Goal: Task Accomplishment & Management: Manage account settings

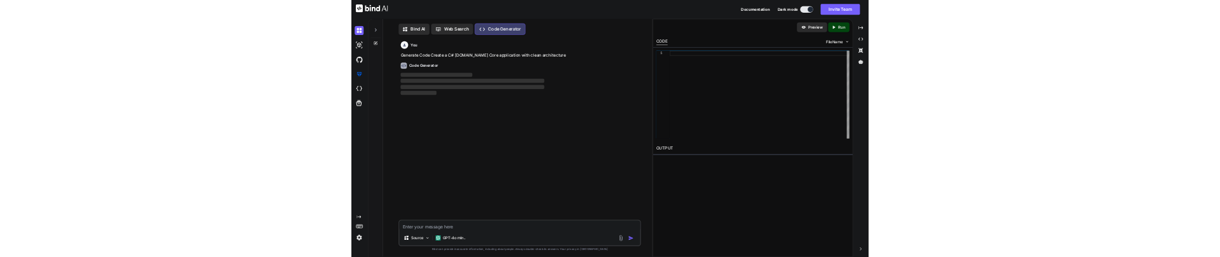
scroll to position [6, 0]
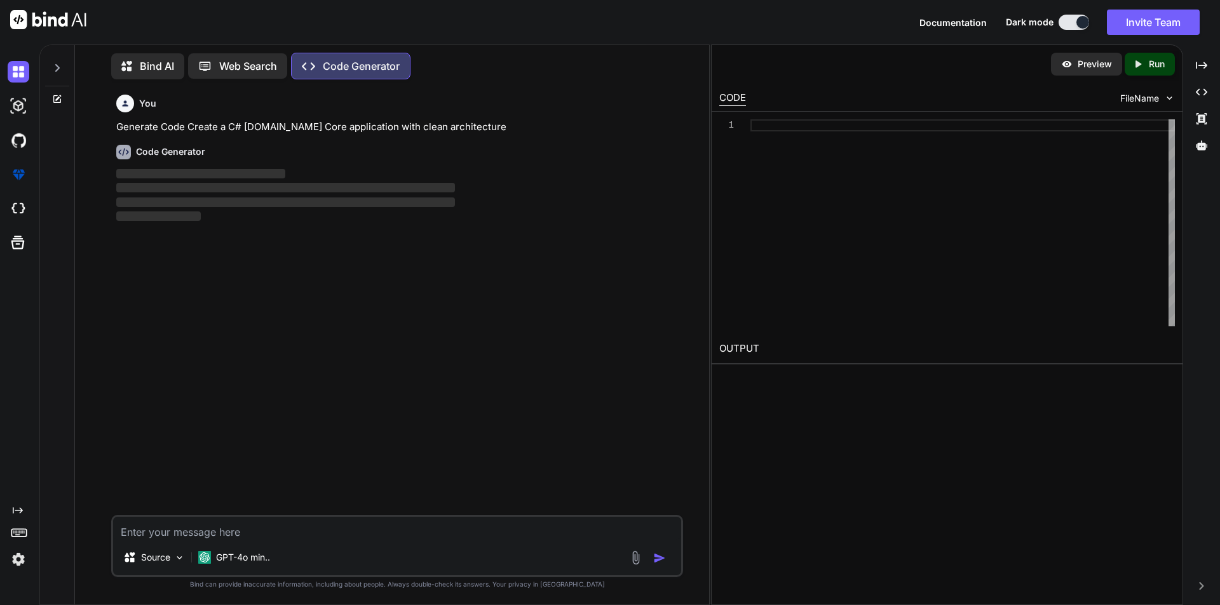
click at [16, 565] on img at bounding box center [19, 560] width 22 height 22
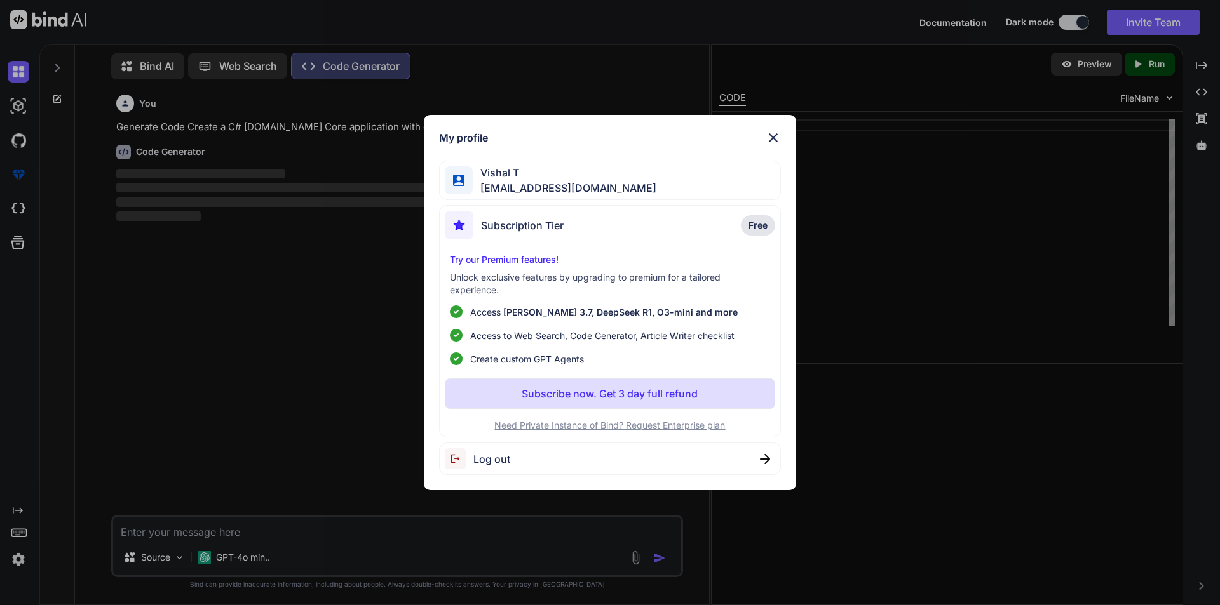
click at [608, 184] on div "Vishal T [EMAIL_ADDRESS][DOMAIN_NAME]" at bounding box center [610, 181] width 342 height 40
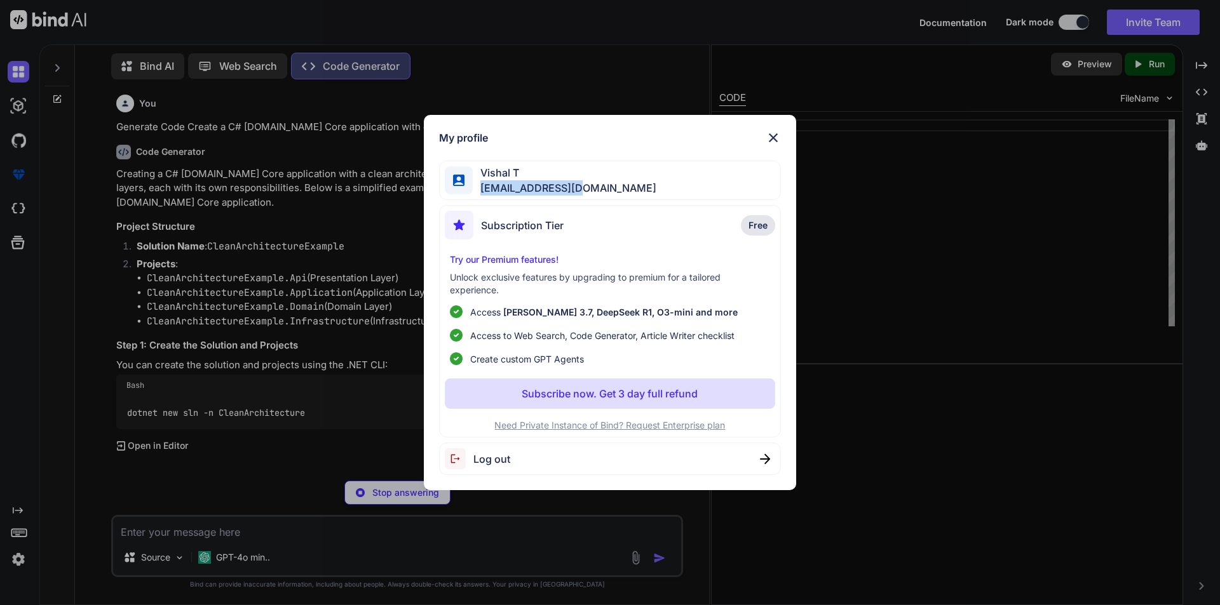
drag, startPoint x: 575, startPoint y: 187, endPoint x: 476, endPoint y: 184, distance: 99.1
click at [476, 184] on span "[EMAIL_ADDRESS][DOMAIN_NAME]" at bounding box center [565, 187] width 184 height 15
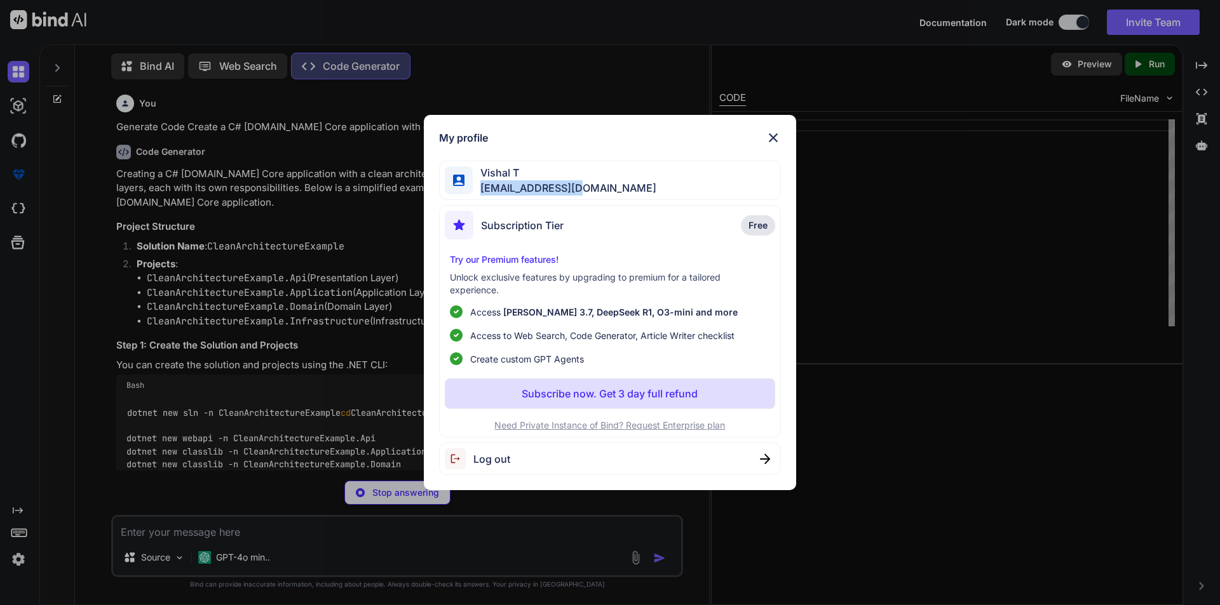
copy span "[EMAIL_ADDRESS][DOMAIN_NAME]"
click at [866, 215] on div "My profile Vishal T [EMAIL_ADDRESS][DOMAIN_NAME] Subscription Tier Free Try our…" at bounding box center [610, 302] width 1220 height 605
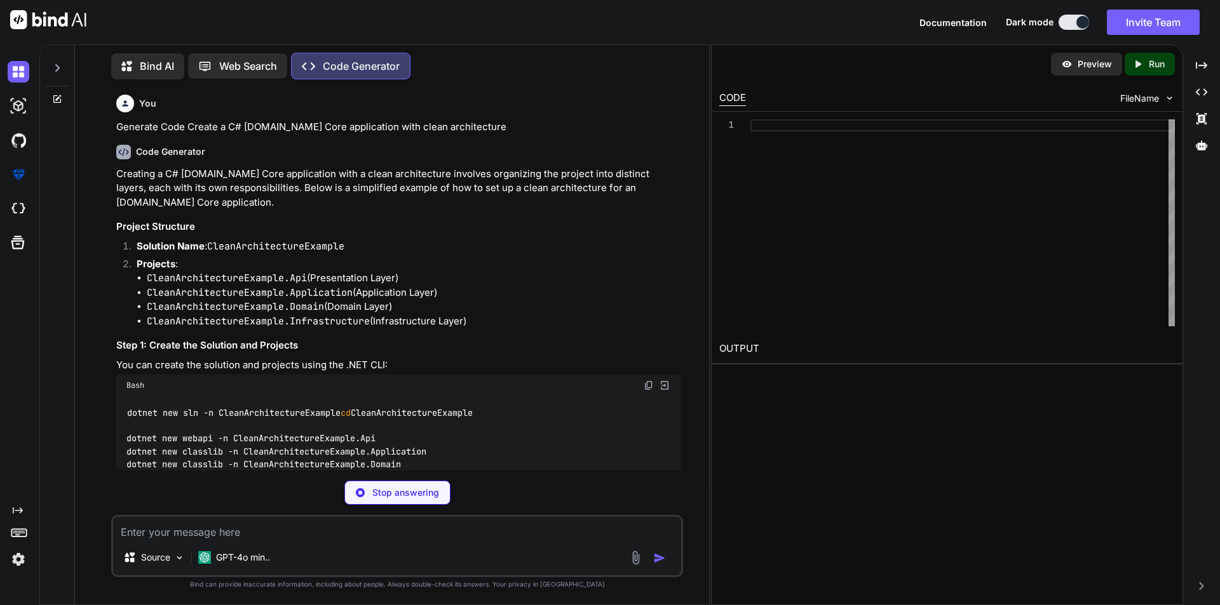
click at [16, 561] on img at bounding box center [19, 560] width 22 height 22
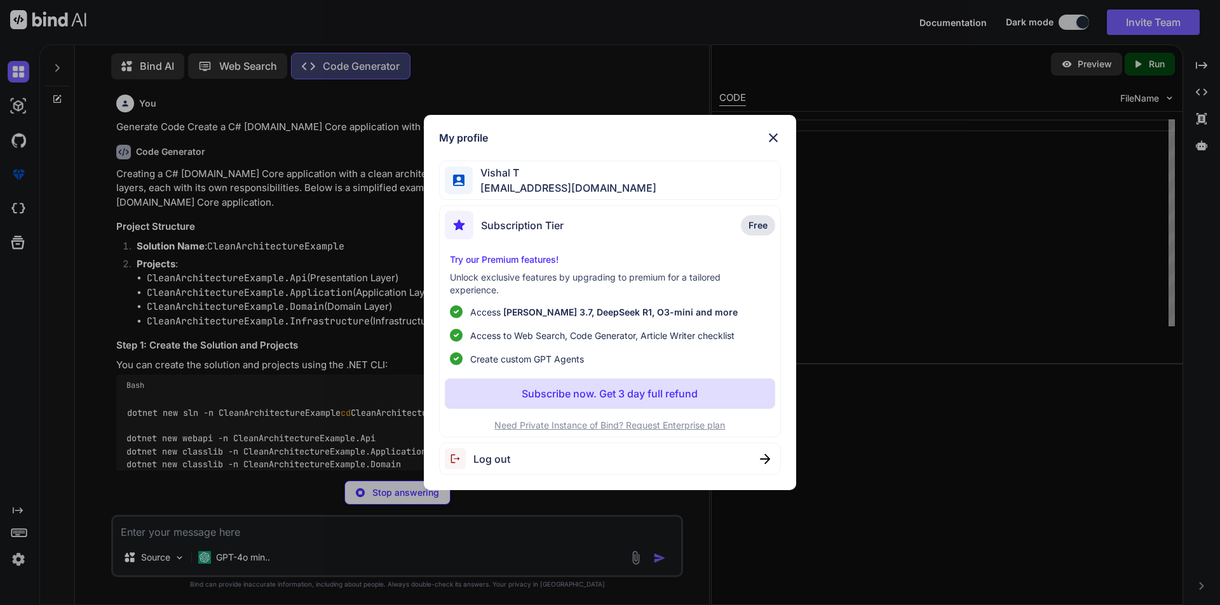
click at [499, 464] on span "Log out" at bounding box center [491, 459] width 37 height 15
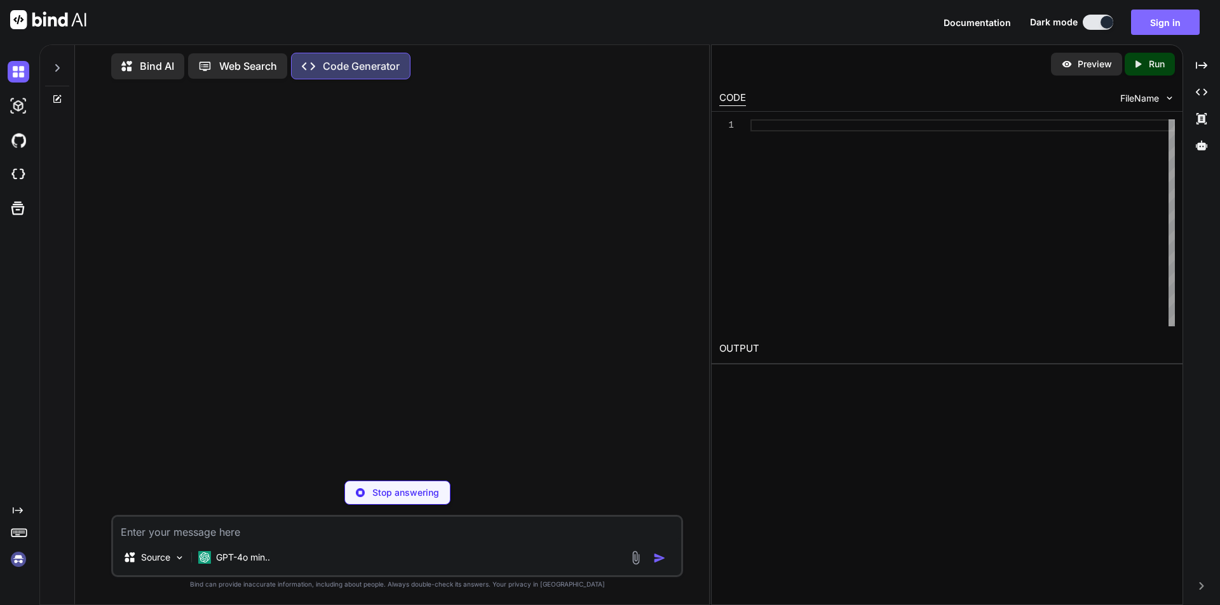
click at [1178, 28] on button "Sign in" at bounding box center [1165, 22] width 69 height 25
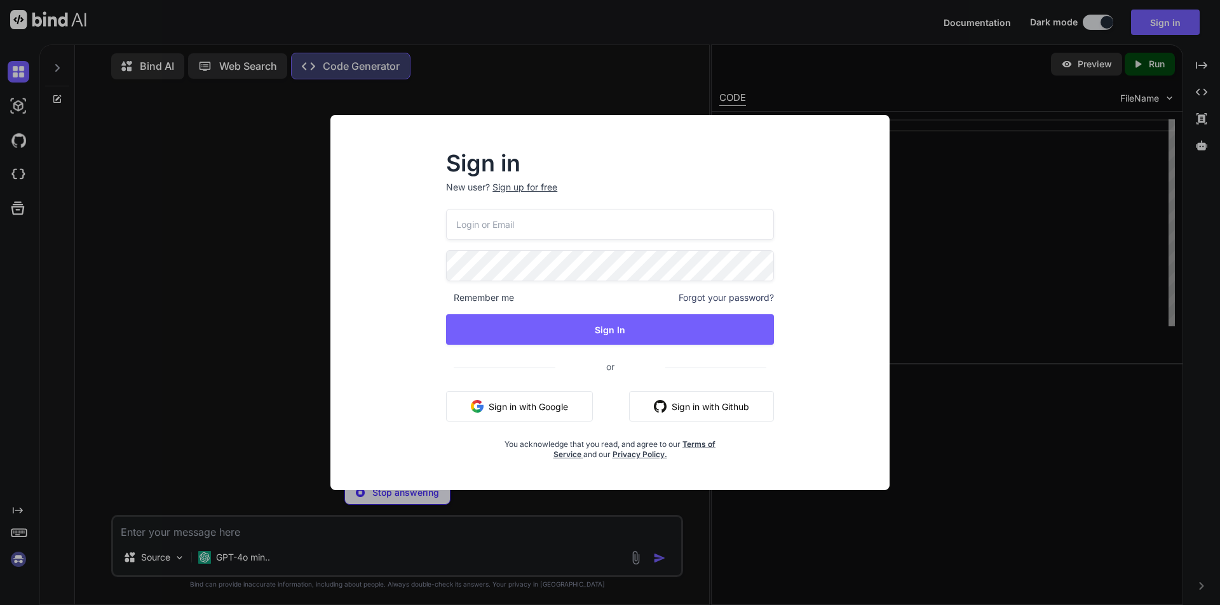
type textarea "x"
type input "[EMAIL_ADDRESS][DOMAIN_NAME]"
type textarea "x"
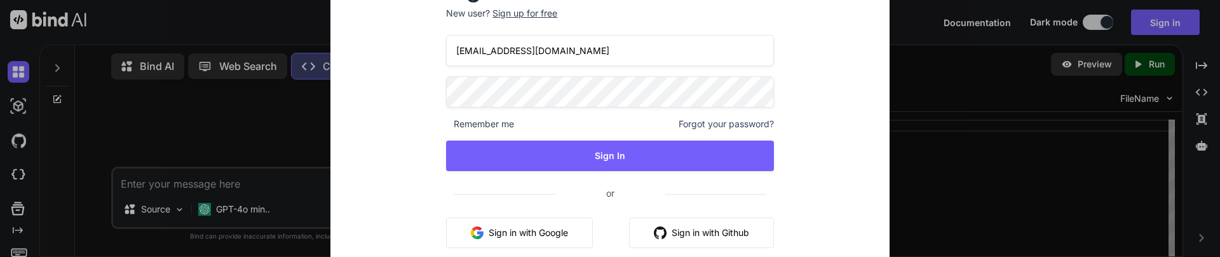
drag, startPoint x: 562, startPoint y: 48, endPoint x: 429, endPoint y: 46, distance: 132.8
click at [429, 46] on div "Sign in New user? Sign up for free [EMAIL_ADDRESS][DOMAIN_NAME] Remember me For…" at bounding box center [610, 132] width 368 height 307
